Goal: Task Accomplishment & Management: Manage account settings

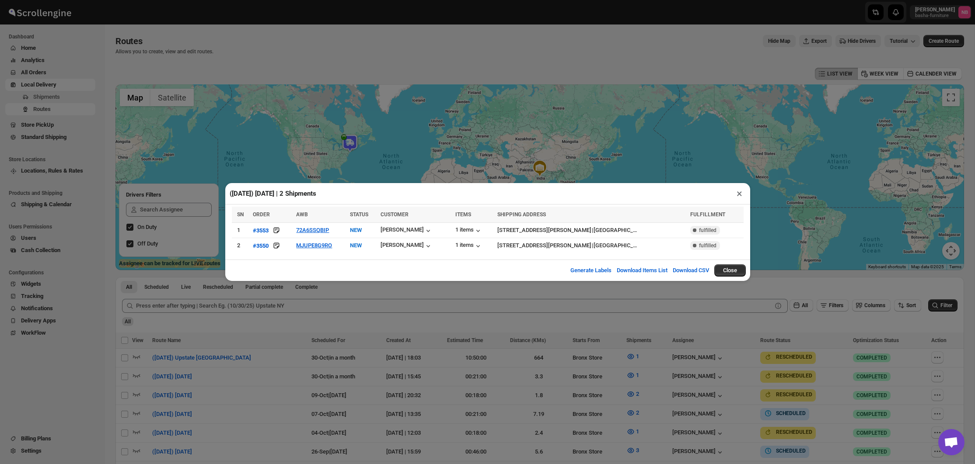
scroll to position [119, 0]
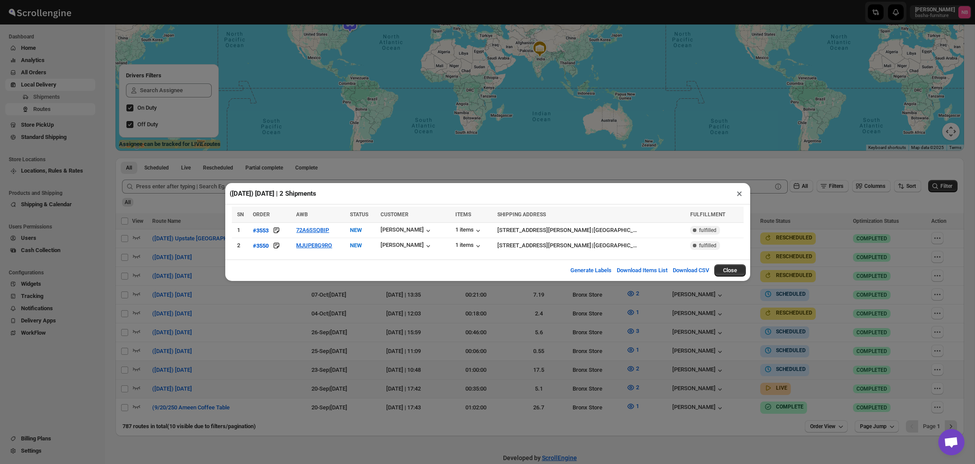
click at [854, 242] on div "([DATE]) [DATE] | 2 Shipments × SN ORDER AWB STATUS CUSTOMER ITEMS SHIPPING ADD…" at bounding box center [487, 232] width 975 height 464
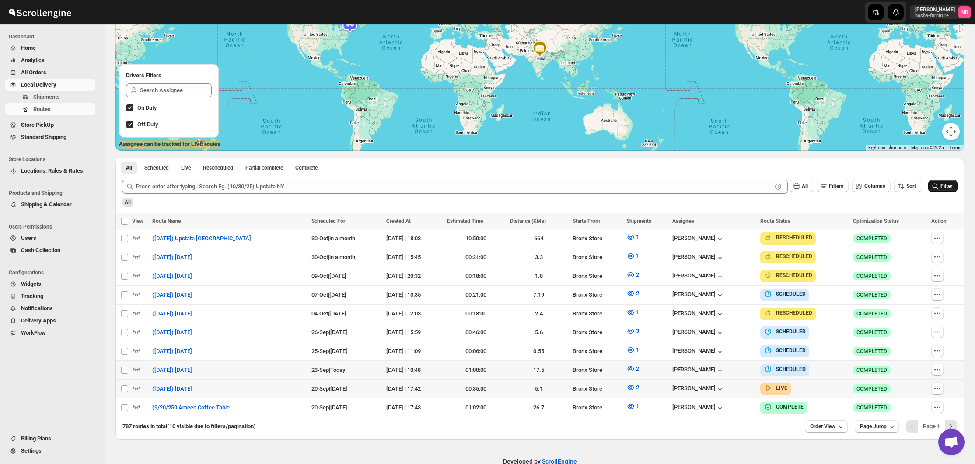
click at [936, 191] on icon "submit" at bounding box center [935, 186] width 9 height 9
click at [953, 188] on button "Filter" at bounding box center [942, 186] width 29 height 12
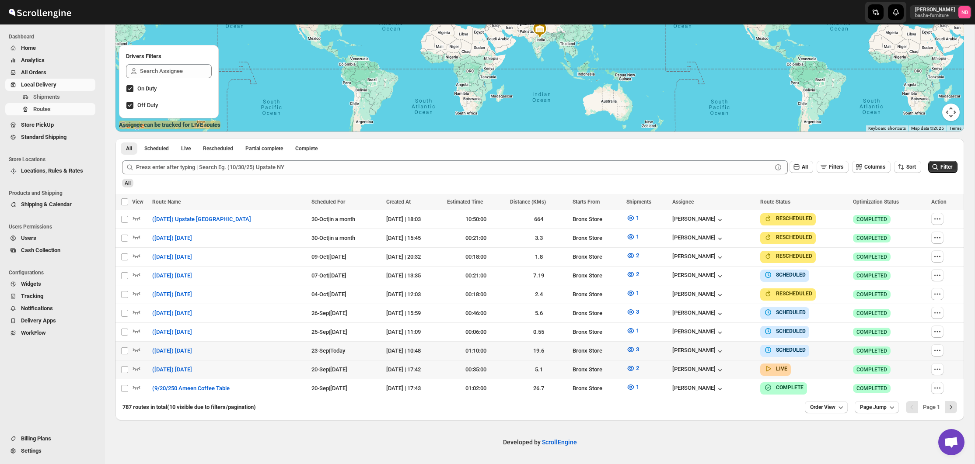
scroll to position [142, 0]
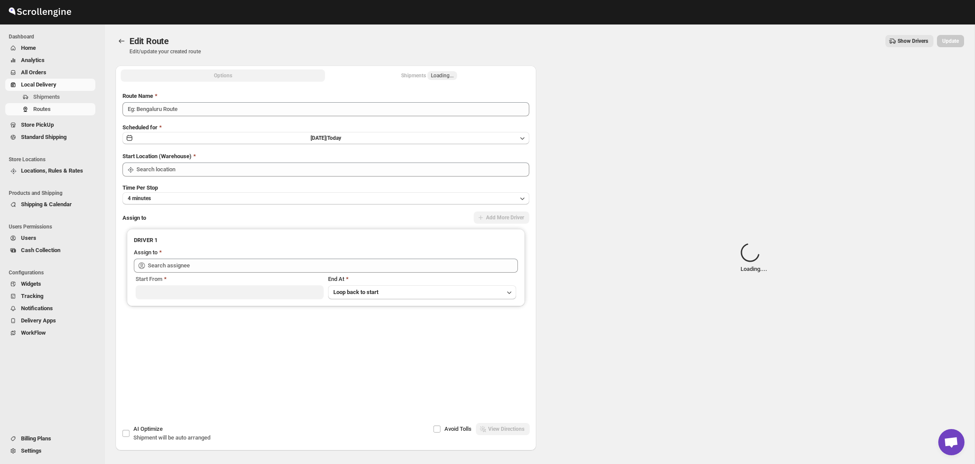
type input "([DATE]) [DATE]"
type input "Bronx Store"
type input "[PERSON_NAME] ([EMAIL_ADDRESS][DOMAIN_NAME])"
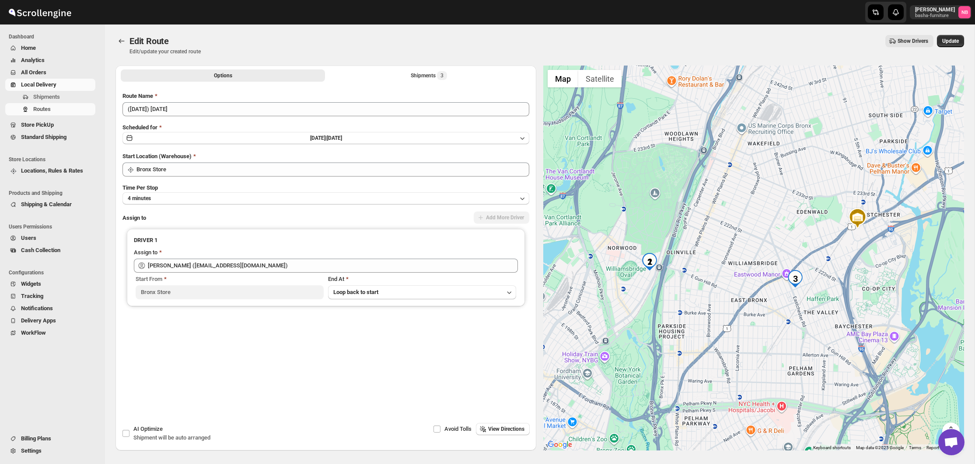
click at [858, 0] on div "[PERSON_NAME] [PERSON_NAME]-furniture NB" at bounding box center [784, 12] width 383 height 24
click at [955, 39] on span "Update" at bounding box center [950, 41] width 17 height 7
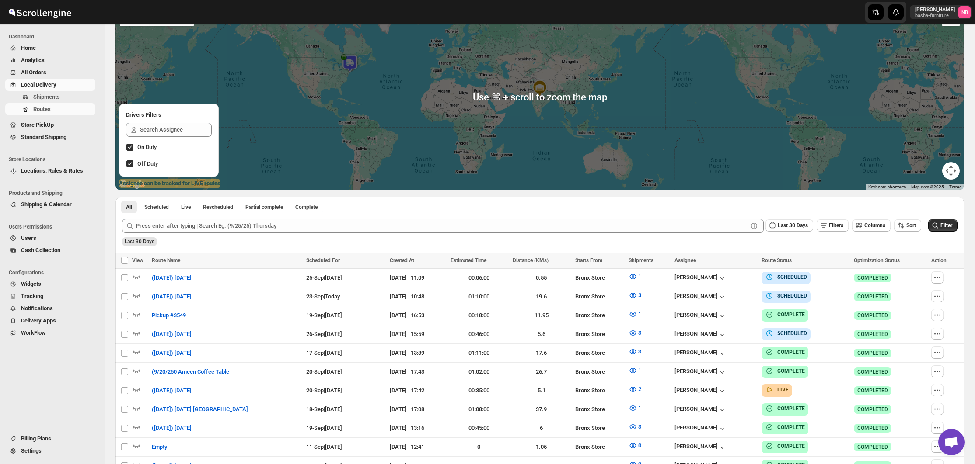
scroll to position [100, 0]
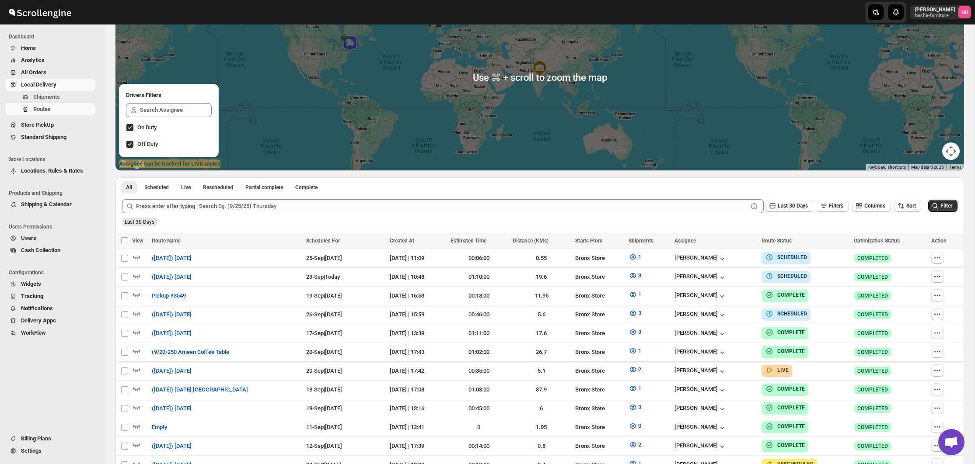
click at [912, 208] on span "Sort" at bounding box center [911, 206] width 10 height 6
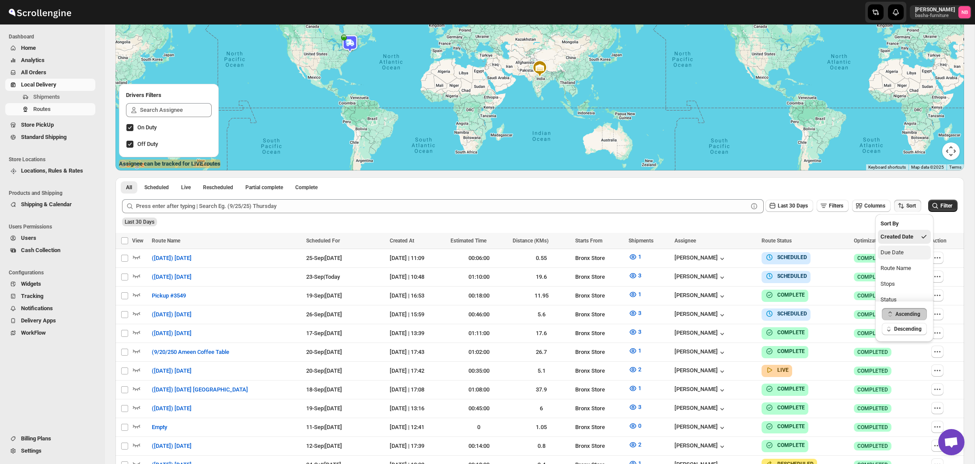
click at [903, 255] on div "Due Date" at bounding box center [891, 252] width 23 height 9
click at [791, 207] on span "Last 30 Days" at bounding box center [793, 206] width 30 height 6
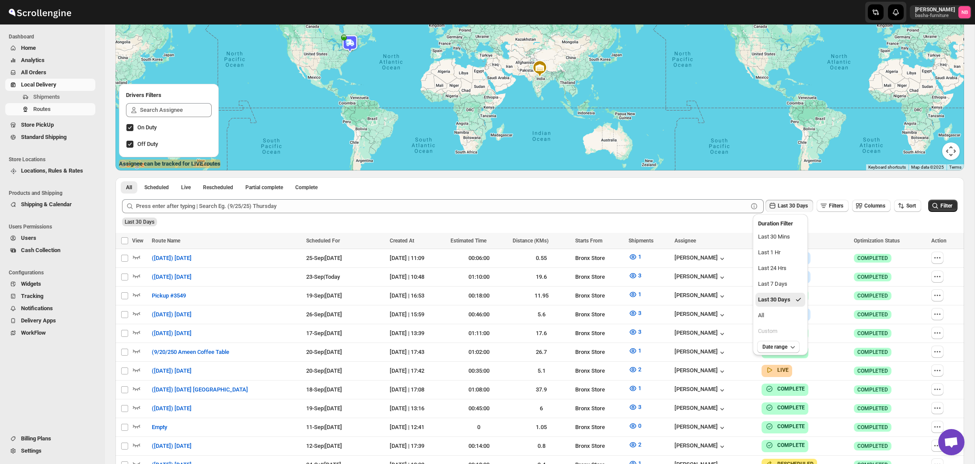
drag, startPoint x: 774, startPoint y: 312, endPoint x: 807, endPoint y: 303, distance: 34.5
click at [774, 312] on button "All" at bounding box center [780, 316] width 50 height 14
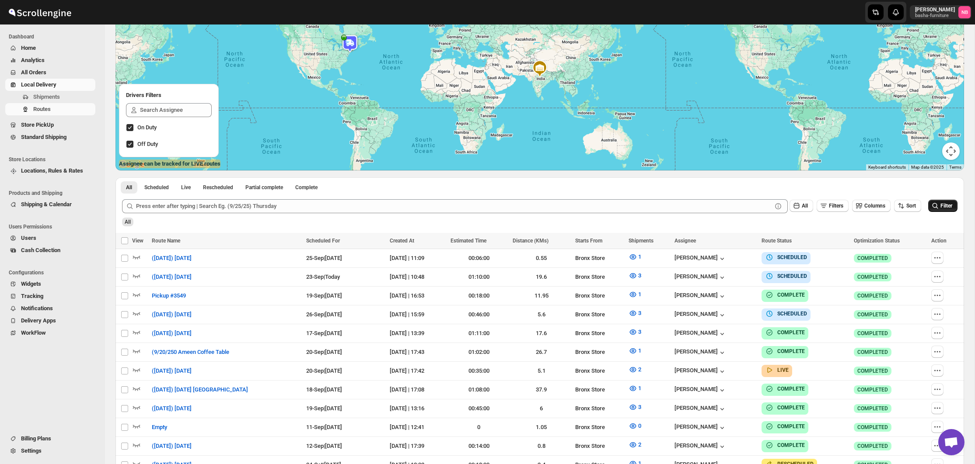
click at [933, 207] on icon "submit" at bounding box center [935, 206] width 9 height 9
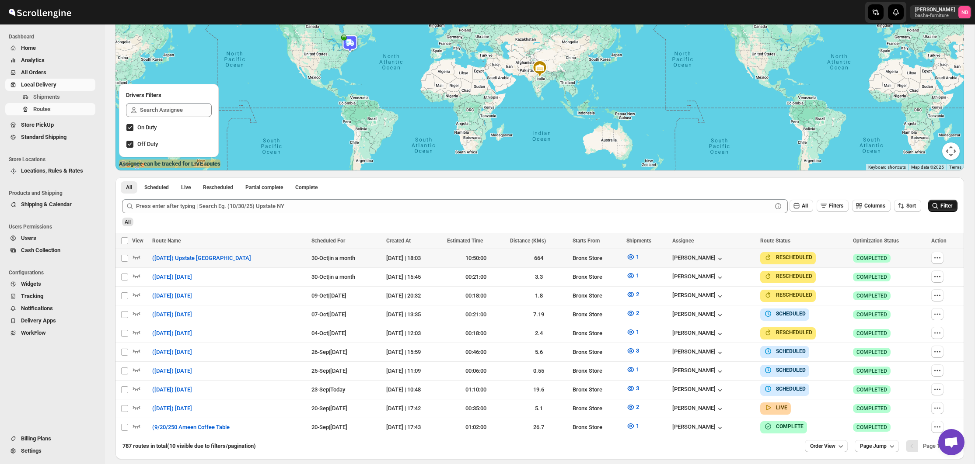
scroll to position [111, 0]
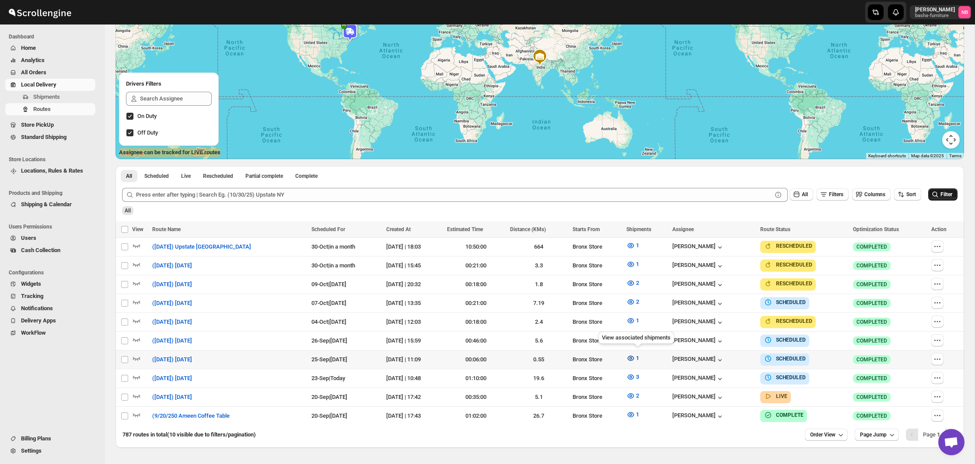
click at [634, 356] on icon "button" at bounding box center [630, 358] width 7 height 5
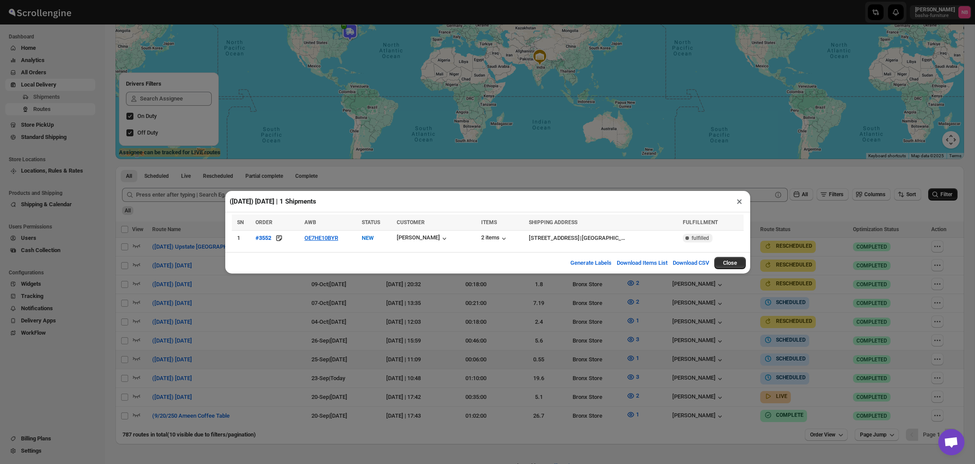
click at [297, 311] on div "([DATE]) [DATE] | 1 Shipments × SN ORDER AWB STATUS CUSTOMER ITEMS SHIPPING ADD…" at bounding box center [487, 232] width 975 height 464
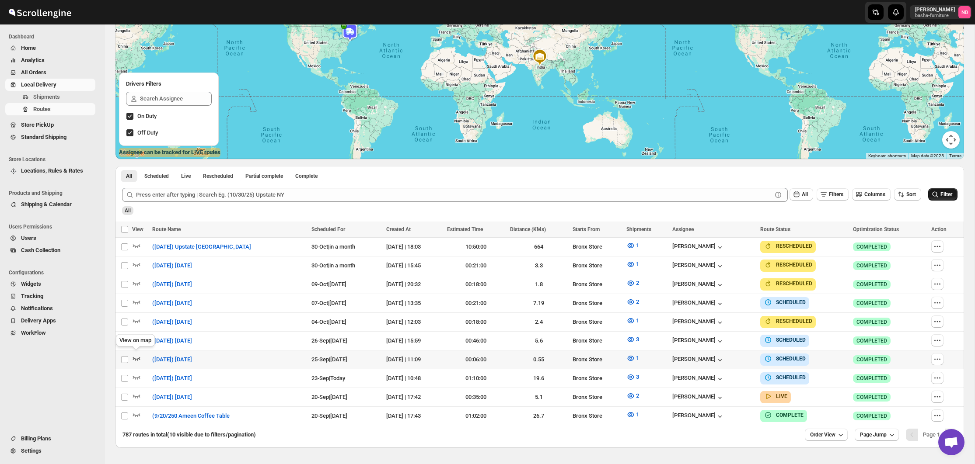
click at [138, 357] on icon "button" at bounding box center [136, 358] width 7 height 3
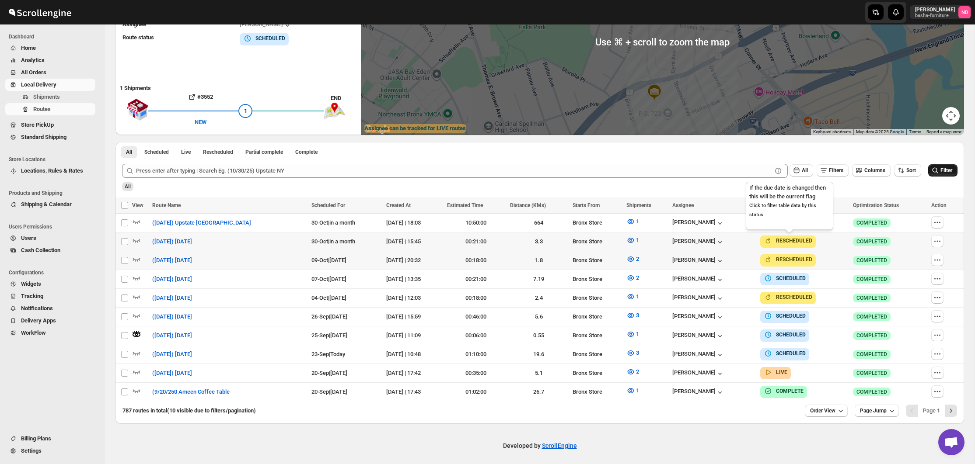
scroll to position [135, 0]
click at [635, 312] on icon "button" at bounding box center [630, 316] width 9 height 9
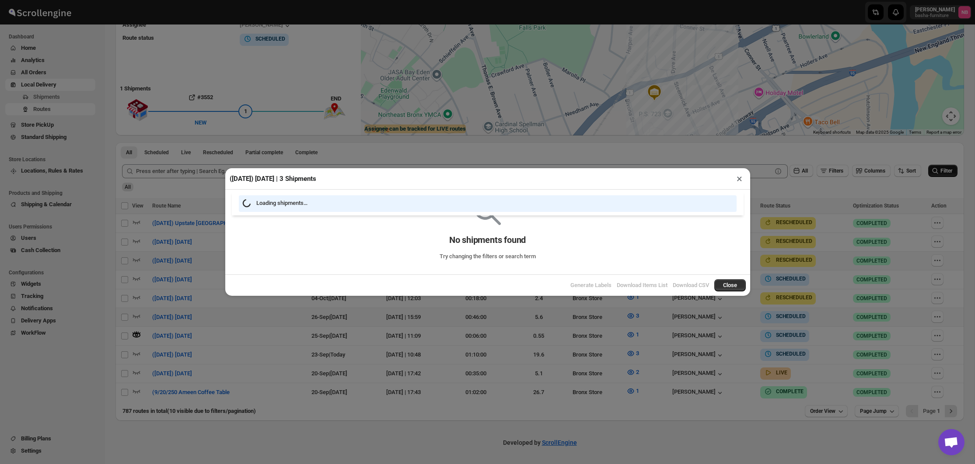
scroll to position [131, 0]
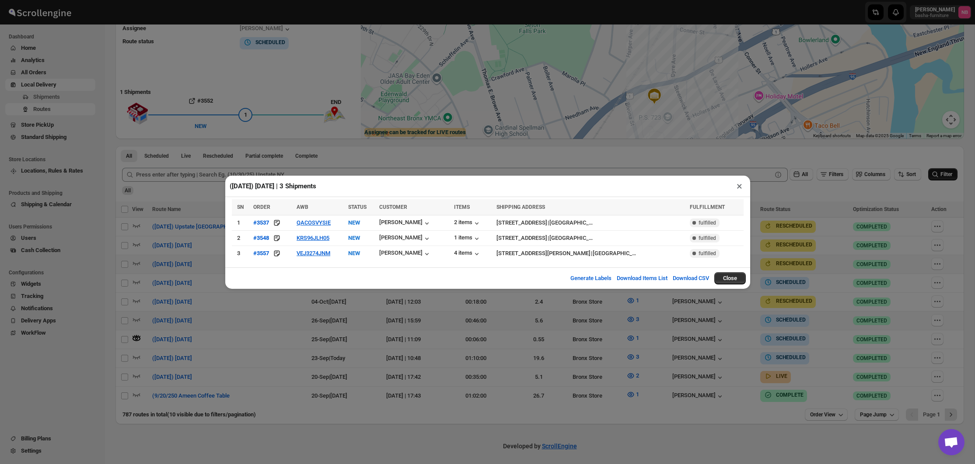
click at [331, 349] on div "([DATE]) [DATE] | 3 Shipments × SN ORDER AWB STATUS CUSTOMER ITEMS SHIPPING ADD…" at bounding box center [487, 232] width 975 height 464
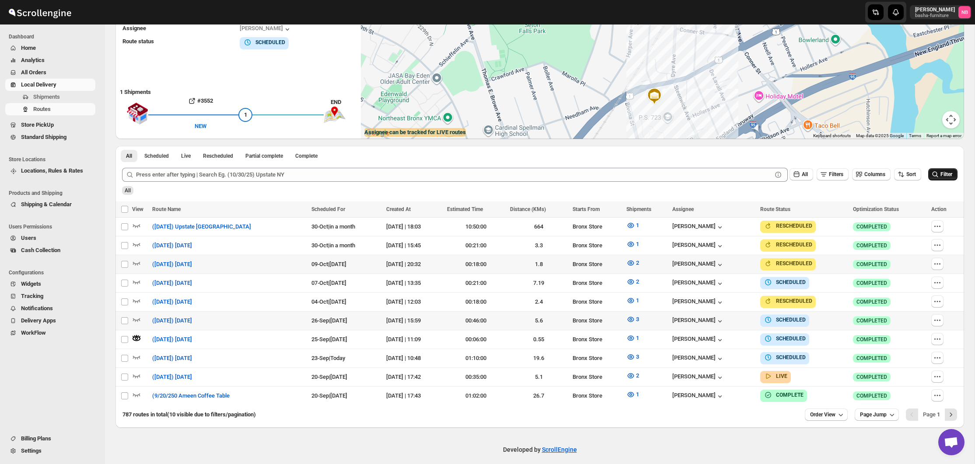
click at [95, 1] on div "[PERSON_NAME] [PERSON_NAME]-furniture NB" at bounding box center [487, 12] width 975 height 24
click at [635, 317] on icon "button" at bounding box center [630, 319] width 9 height 9
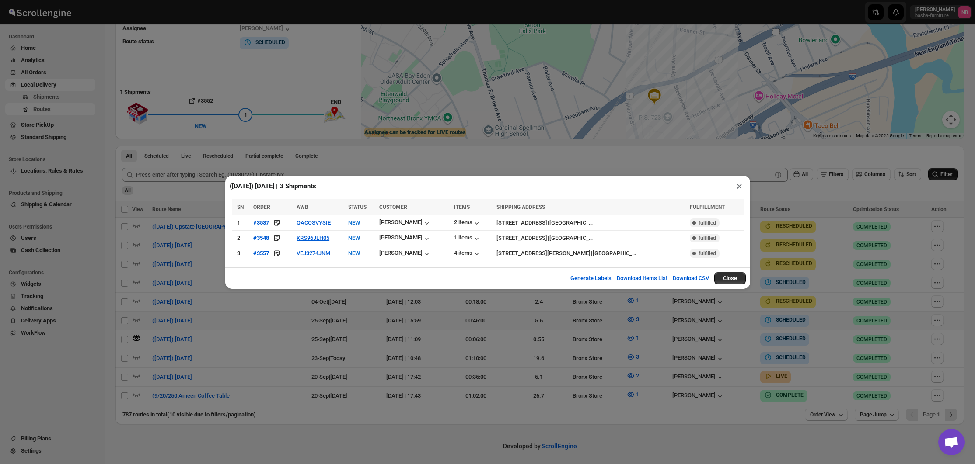
click at [515, 329] on div "([DATE]) [DATE] | 3 Shipments × SN ORDER AWB STATUS CUSTOMER ITEMS SHIPPING ADD…" at bounding box center [487, 232] width 975 height 464
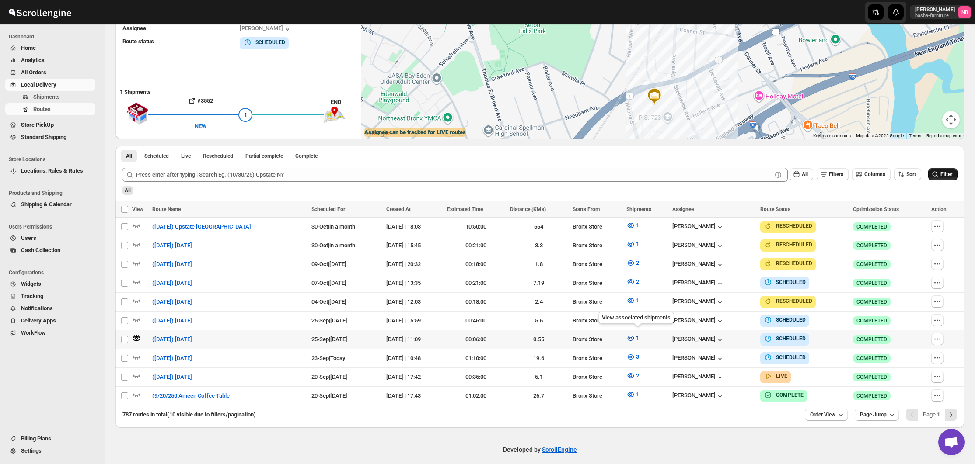
click at [635, 338] on icon "button" at bounding box center [630, 338] width 9 height 9
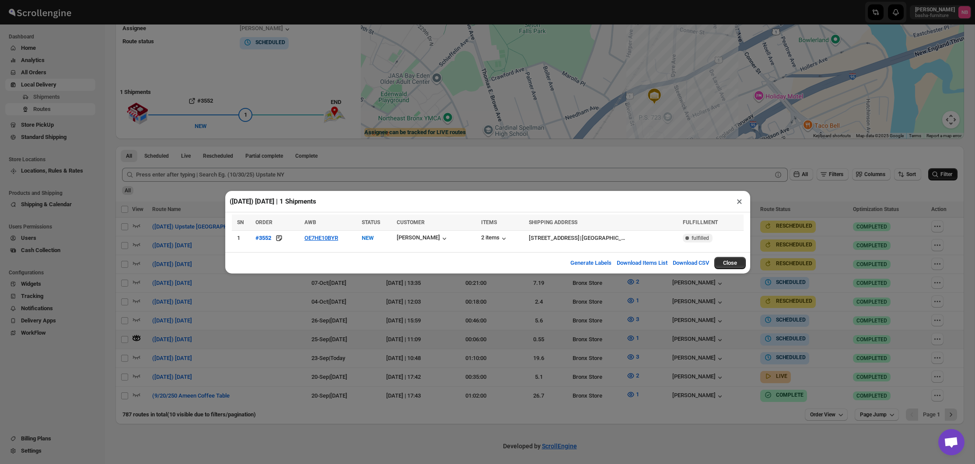
click at [296, 300] on div "([DATE]) [DATE] | 1 Shipments × SN ORDER AWB STATUS CUSTOMER ITEMS SHIPPING ADD…" at bounding box center [487, 232] width 975 height 464
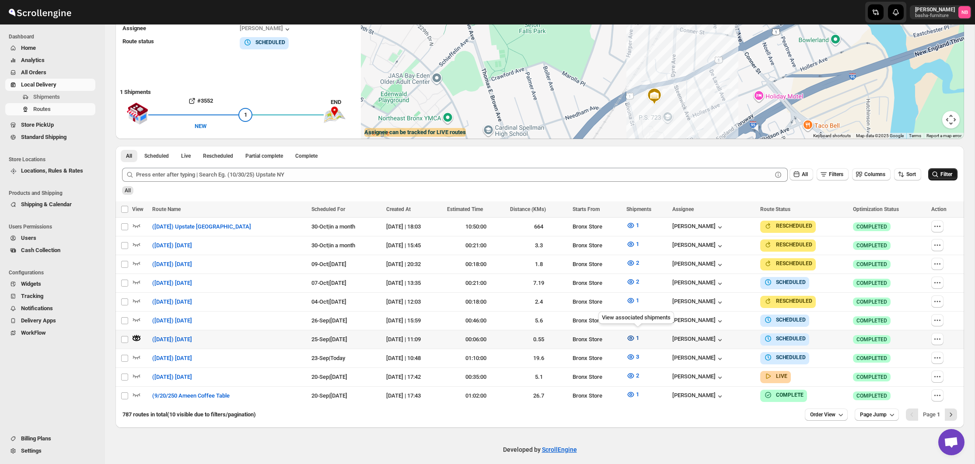
click at [634, 334] on icon "button" at bounding box center [630, 338] width 9 height 9
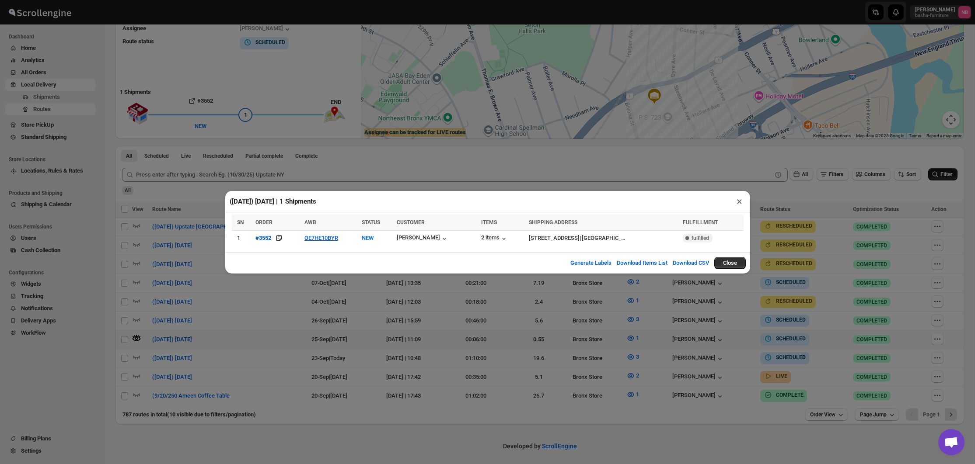
click at [351, 338] on div "([DATE]) [DATE] | 1 Shipments × SN ORDER AWB STATUS CUSTOMER ITEMS SHIPPING ADD…" at bounding box center [487, 232] width 975 height 464
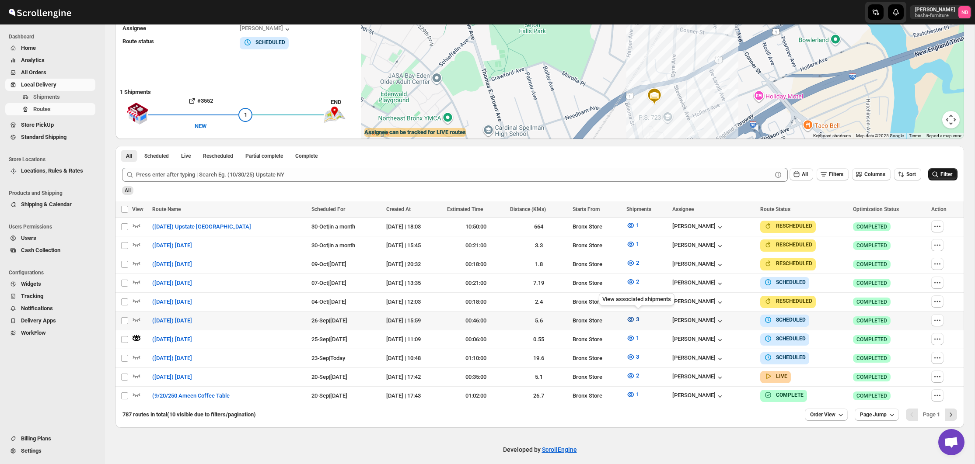
click at [638, 323] on button "3" at bounding box center [632, 320] width 23 height 14
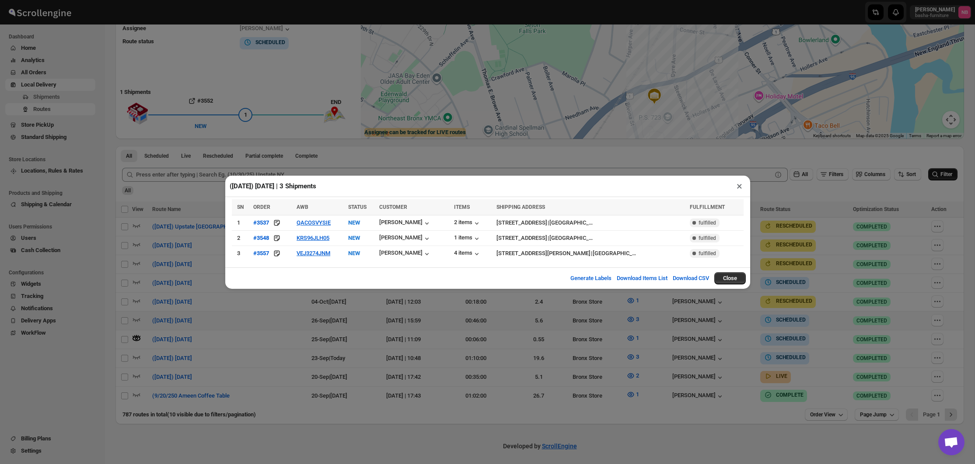
click at [451, 321] on div "([DATE]) [DATE] | 3 Shipments × SN ORDER AWB STATUS CUSTOMER ITEMS SHIPPING ADD…" at bounding box center [487, 232] width 975 height 464
